Goal: Task Accomplishment & Management: Manage account settings

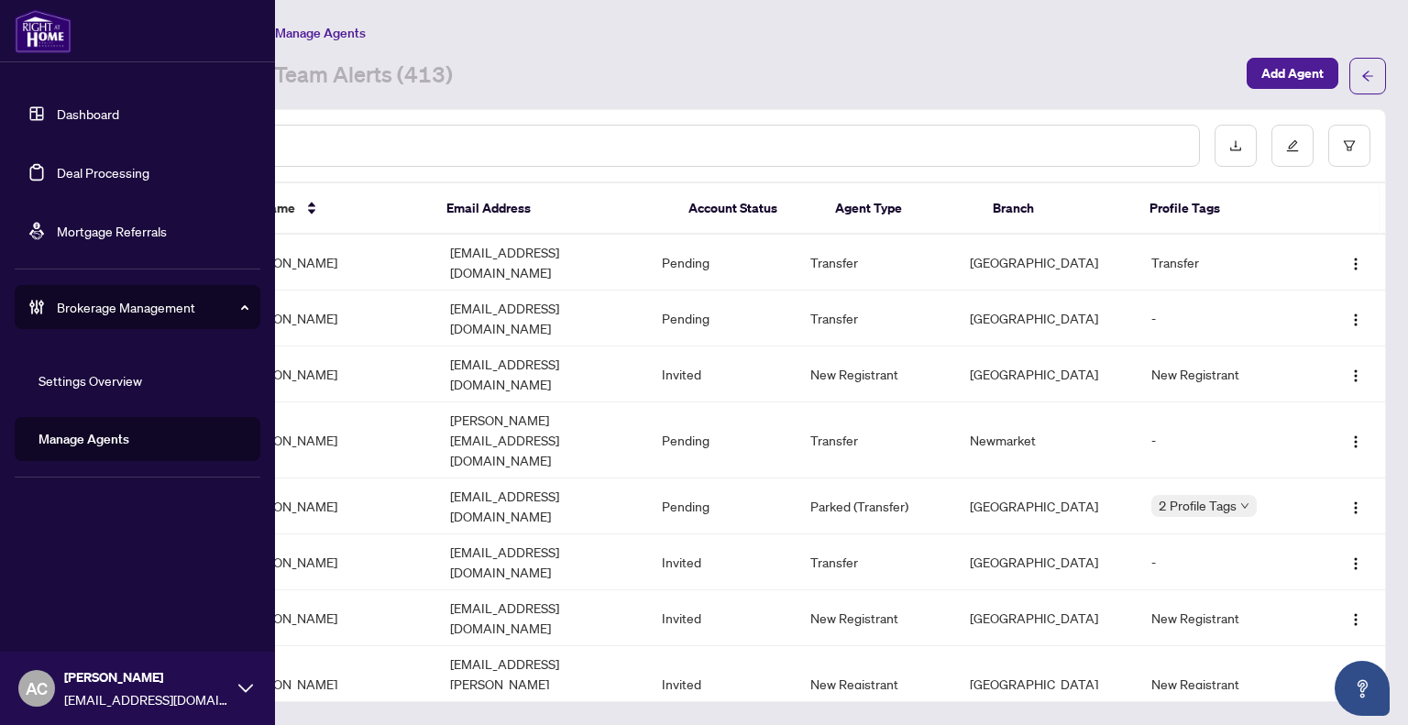
click at [70, 107] on link "Dashboard" at bounding box center [88, 113] width 62 height 16
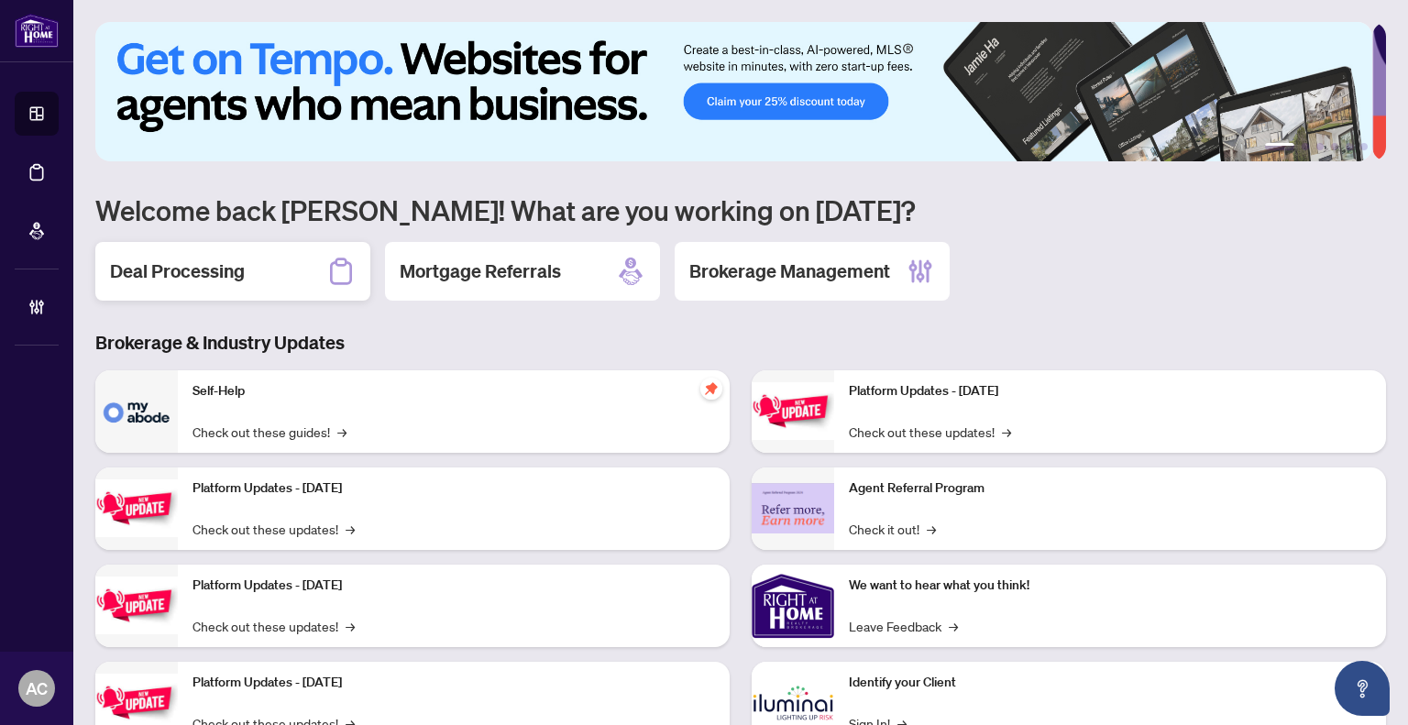
click at [193, 265] on h2 "Deal Processing" at bounding box center [177, 271] width 135 height 26
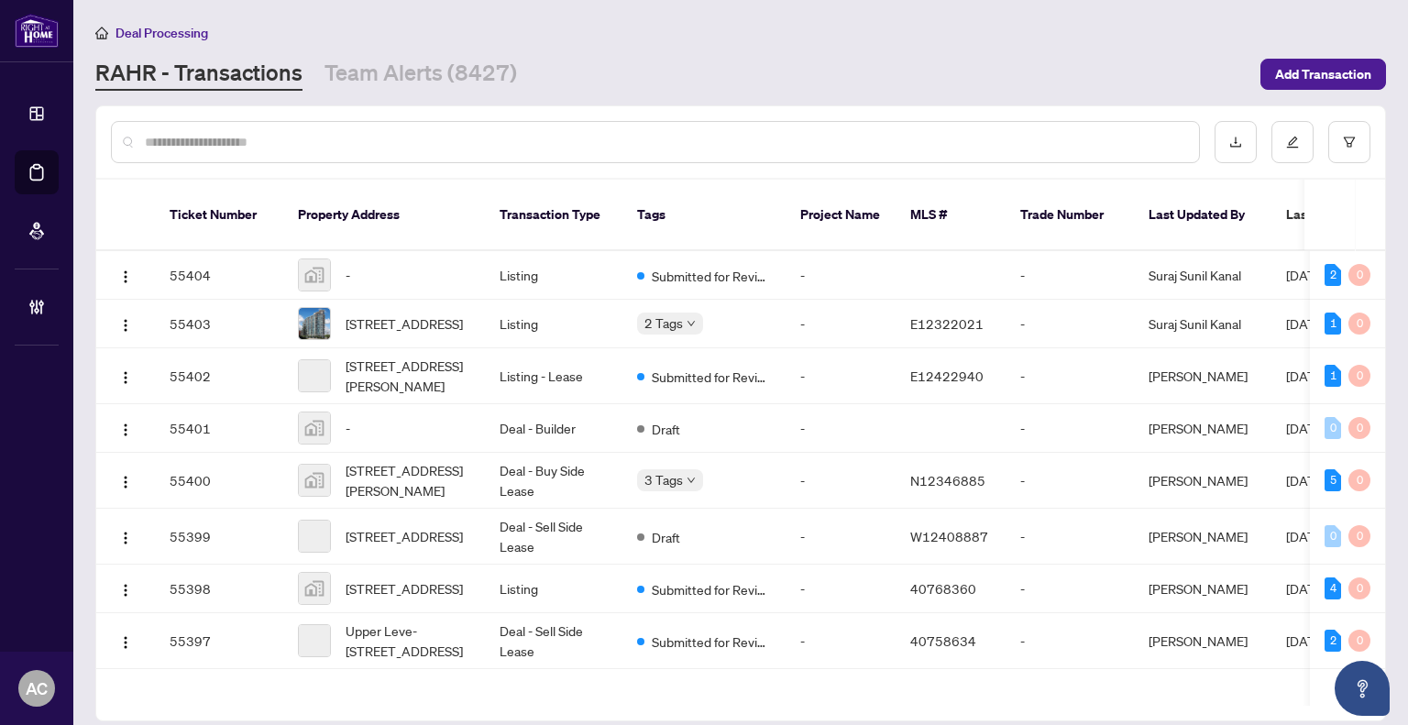
click at [256, 141] on input "text" at bounding box center [664, 142] width 1039 height 20
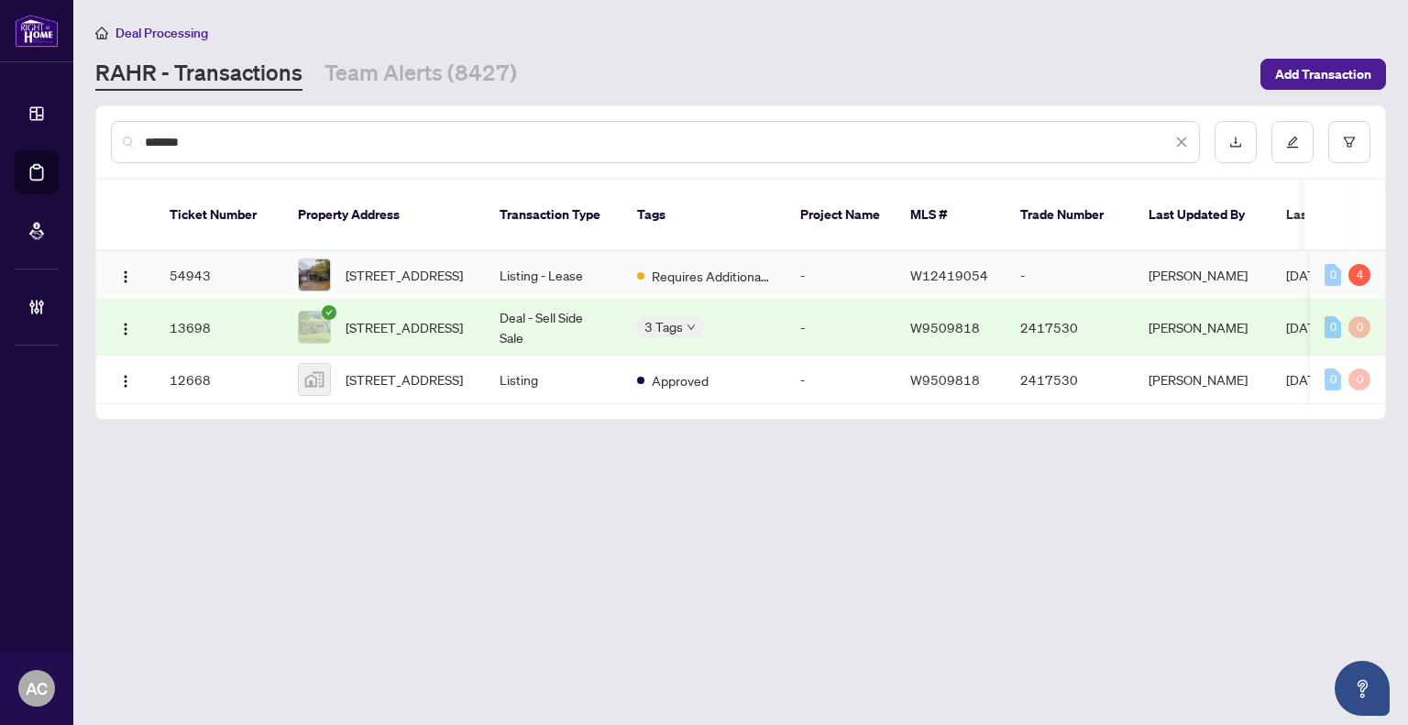
type input "*******"
click at [521, 258] on td "Listing - Lease" at bounding box center [553, 275] width 137 height 49
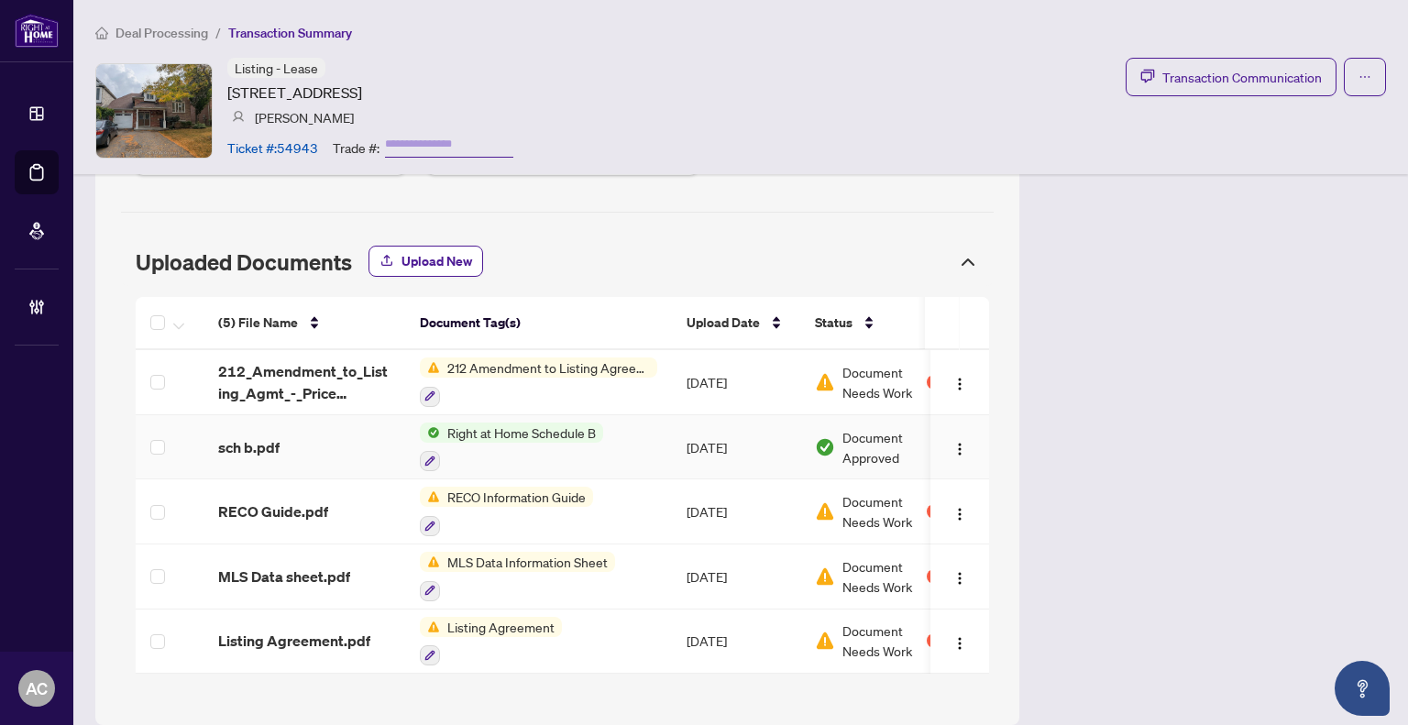
scroll to position [921, 0]
click at [358, 629] on span "Listing Agreement.pdf" at bounding box center [294, 640] width 152 height 22
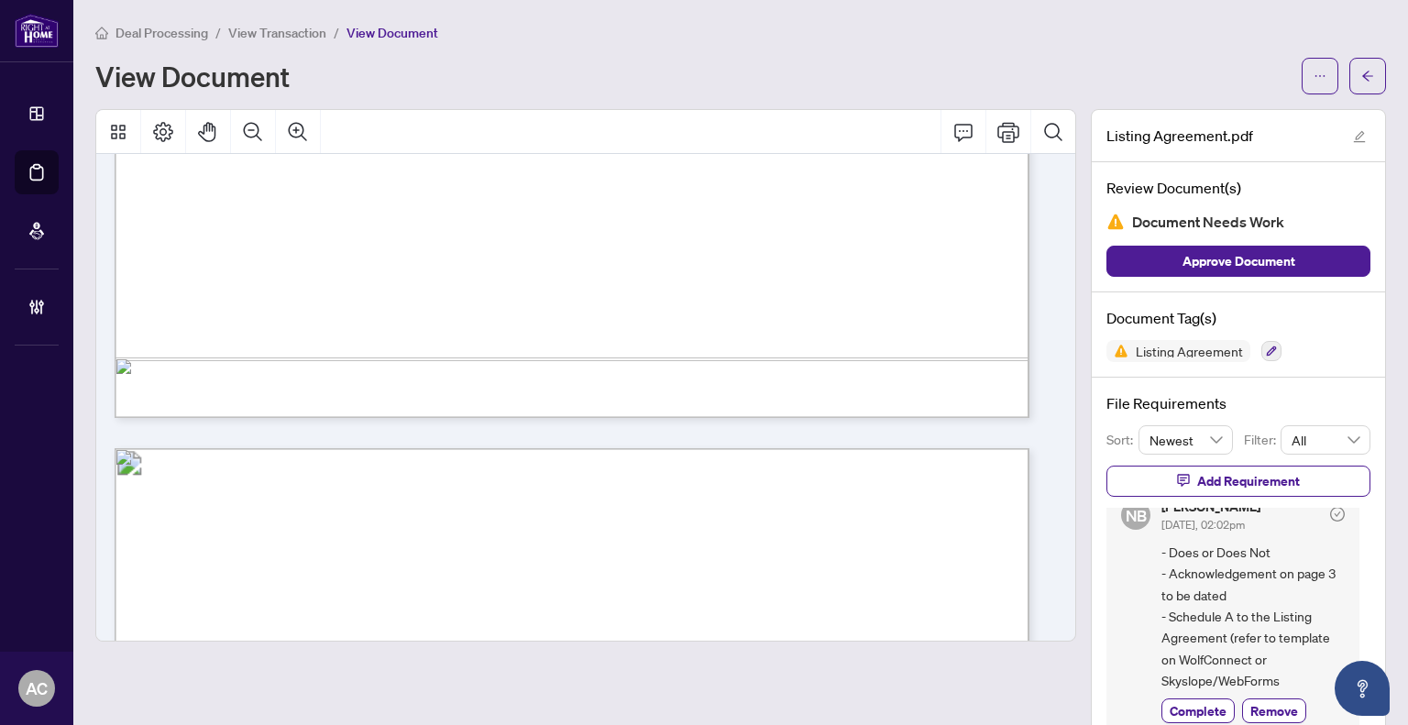
click at [275, 28] on span "View Transaction" at bounding box center [277, 33] width 98 height 16
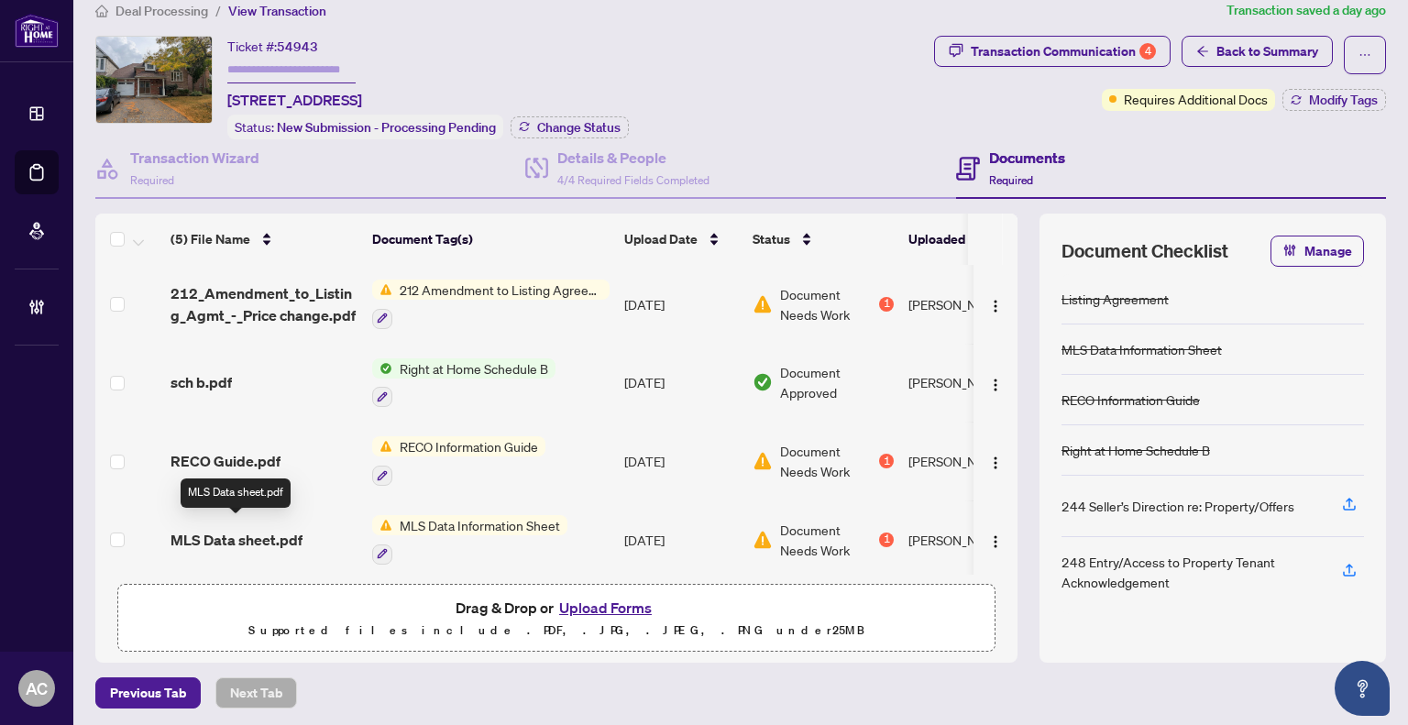
scroll to position [82, 0]
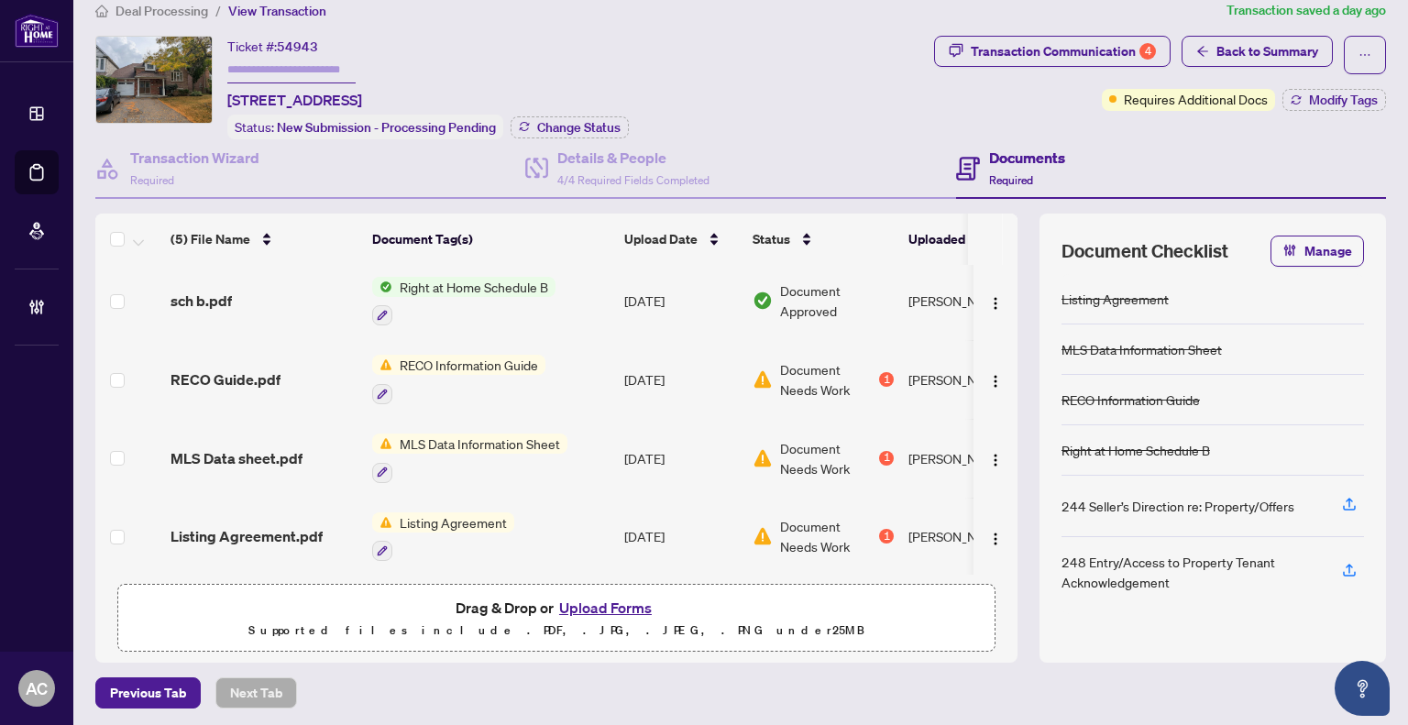
click at [510, 444] on div "MLS Data Information Sheet" at bounding box center [469, 457] width 195 height 49
click at [291, 435] on td "MLS Data sheet.pdf" at bounding box center [264, 458] width 202 height 79
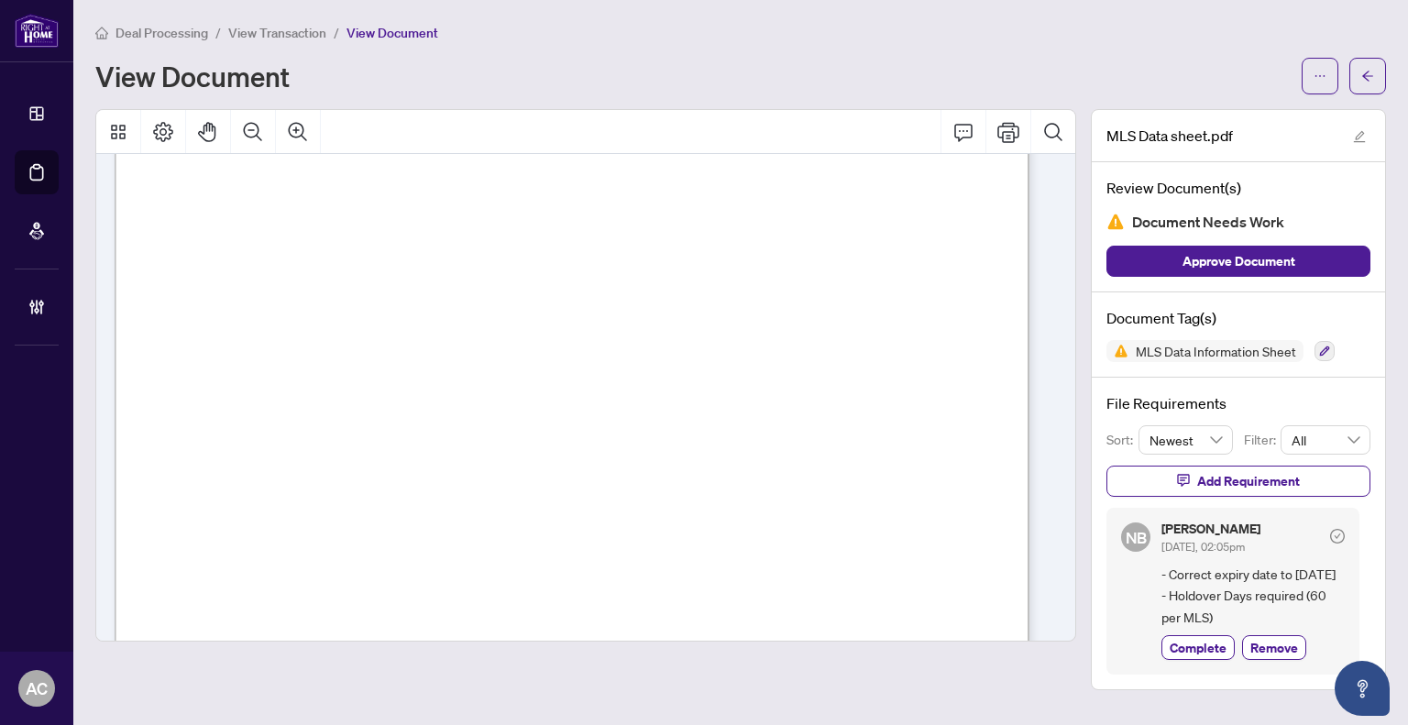
scroll to position [550, 0]
click at [283, 27] on span "View Transaction" at bounding box center [277, 33] width 98 height 16
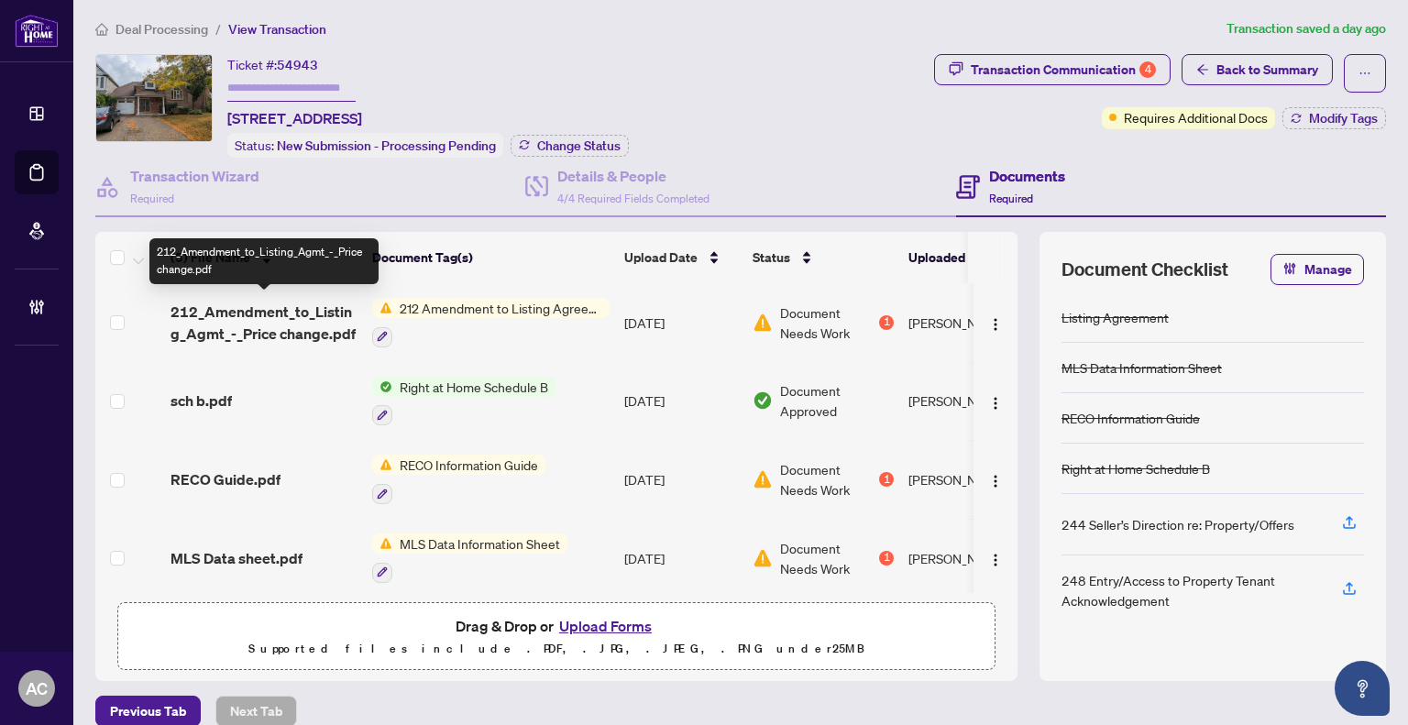
click at [315, 318] on span "212_Amendment_to_Listing_Agmt_-_Price change.pdf" at bounding box center [263, 323] width 187 height 44
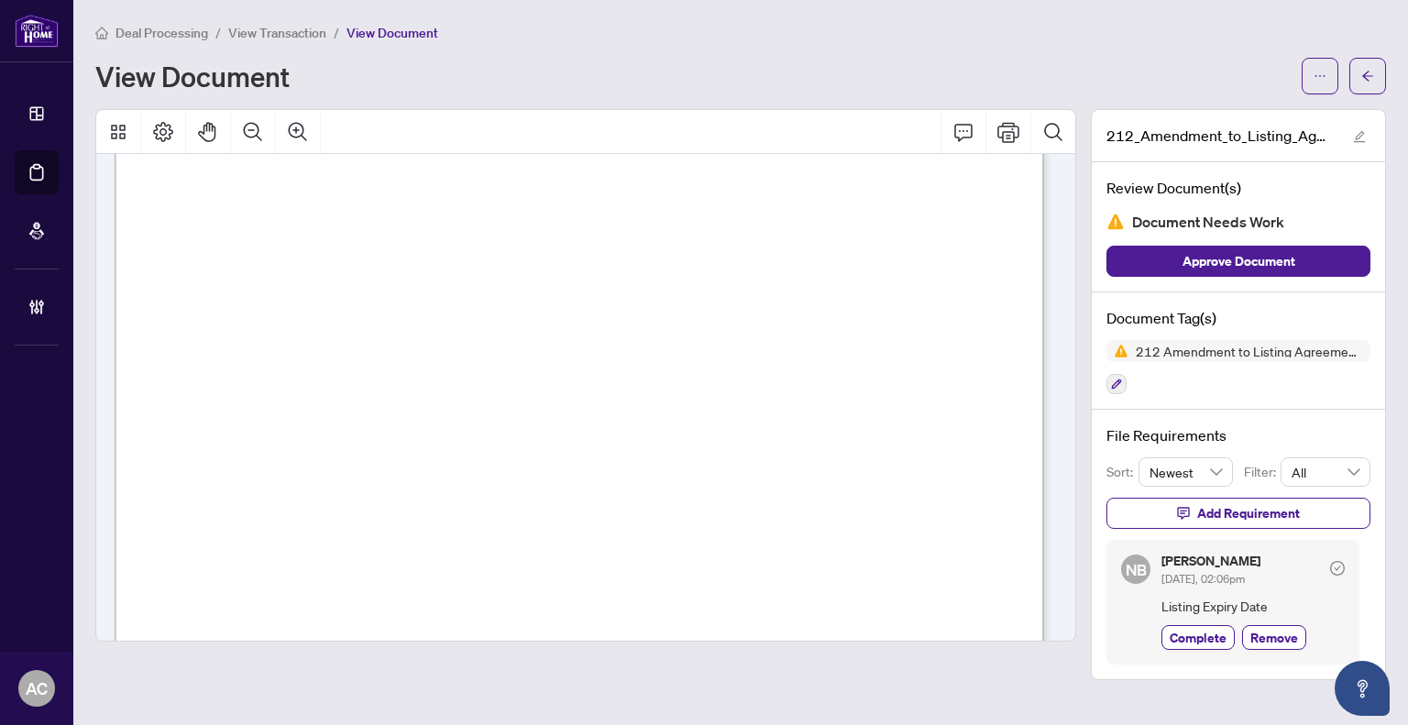
scroll to position [183, 0]
click at [289, 31] on span "View Transaction" at bounding box center [277, 33] width 98 height 16
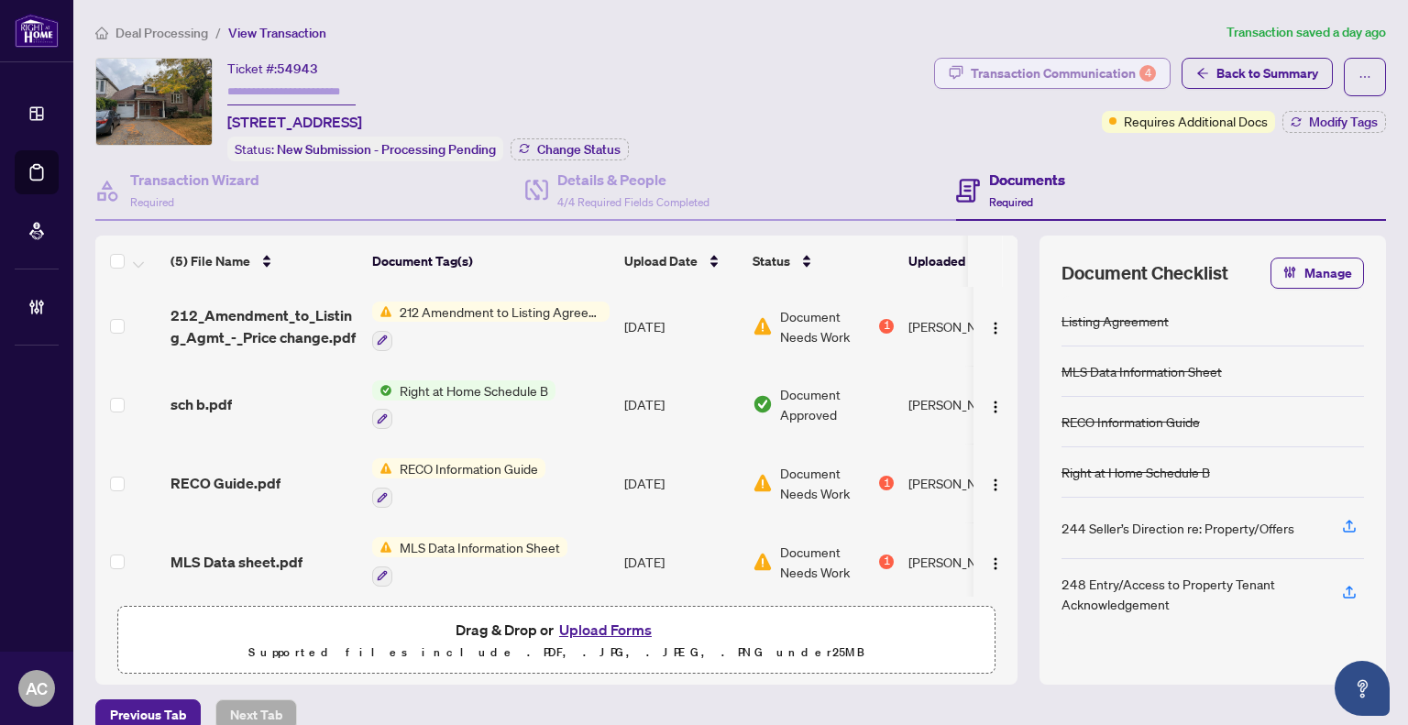
click at [1085, 74] on div "Transaction Communication 4" at bounding box center [1063, 73] width 185 height 29
